Goal: Task Accomplishment & Management: Use online tool/utility

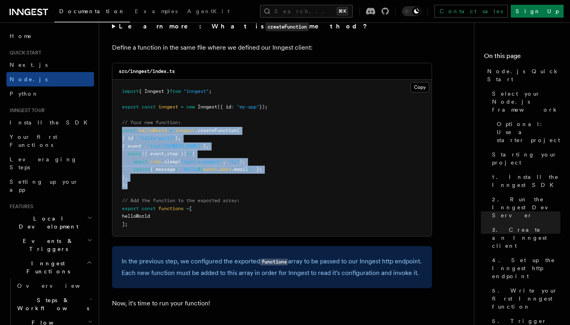
scroll to position [1594, 0]
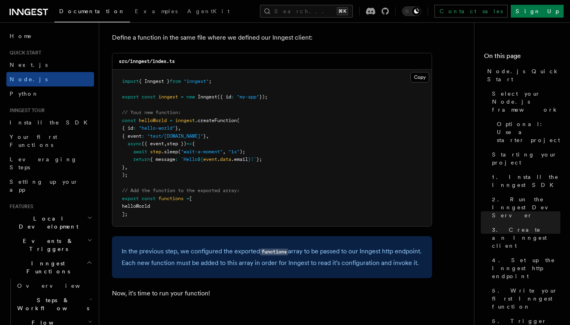
click at [271, 212] on pre "import { Inngest } from "inngest" ; export const inngest = new Inngest ({ id : …" at bounding box center [271, 148] width 319 height 157
click at [416, 77] on button "Copy Copied" at bounding box center [420, 77] width 19 height 10
drag, startPoint x: 118, startPoint y: 100, endPoint x: 291, endPoint y: 100, distance: 172.5
click at [291, 100] on pre "import { Inngest } from "inngest" ; export const inngest = new Inngest ({ id : …" at bounding box center [271, 148] width 319 height 157
click at [210, 183] on pre "import { Inngest } from "inngest" ; export const inngest = new Inngest ({ id : …" at bounding box center [271, 148] width 319 height 157
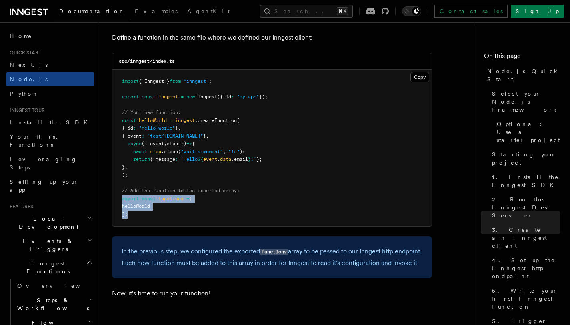
drag, startPoint x: 123, startPoint y: 203, endPoint x: 139, endPoint y: 222, distance: 25.1
click at [139, 222] on pre "import { Inngest } from "inngest" ; export const inngest = new Inngest ({ id : …" at bounding box center [271, 148] width 319 height 157
copy code "export const functions = [ helloWorld ];"
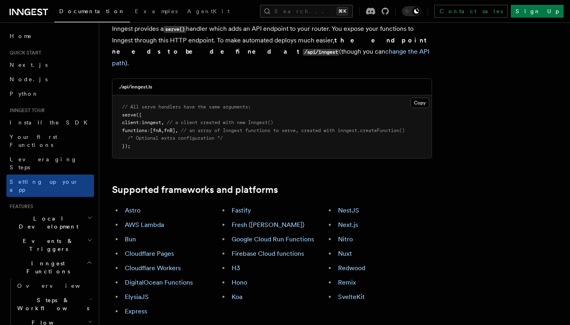
scroll to position [358, 0]
